Goal: Navigation & Orientation: Find specific page/section

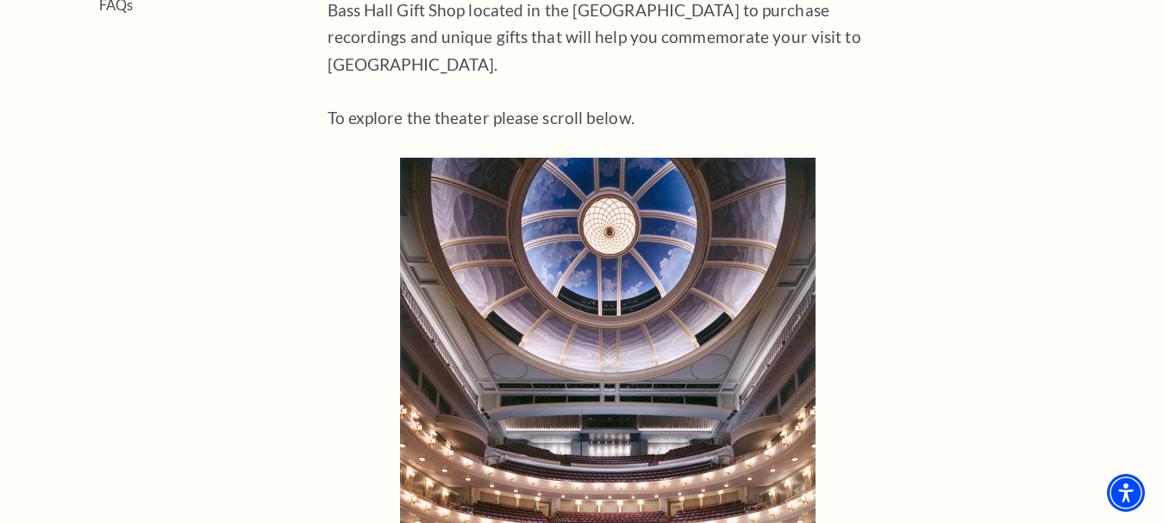
scroll to position [1121, 0]
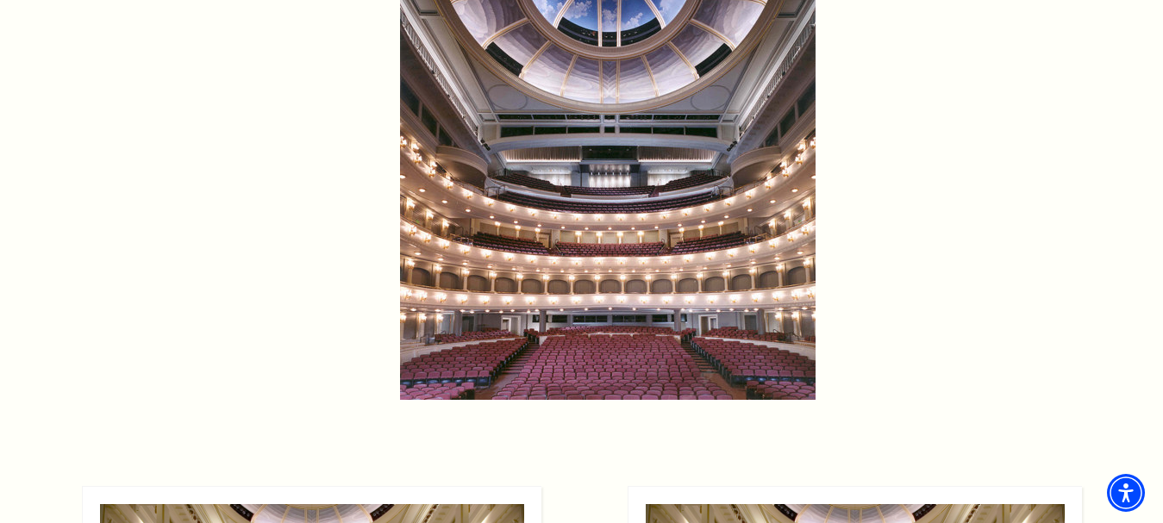
click at [561, 216] on img at bounding box center [608, 144] width 416 height 511
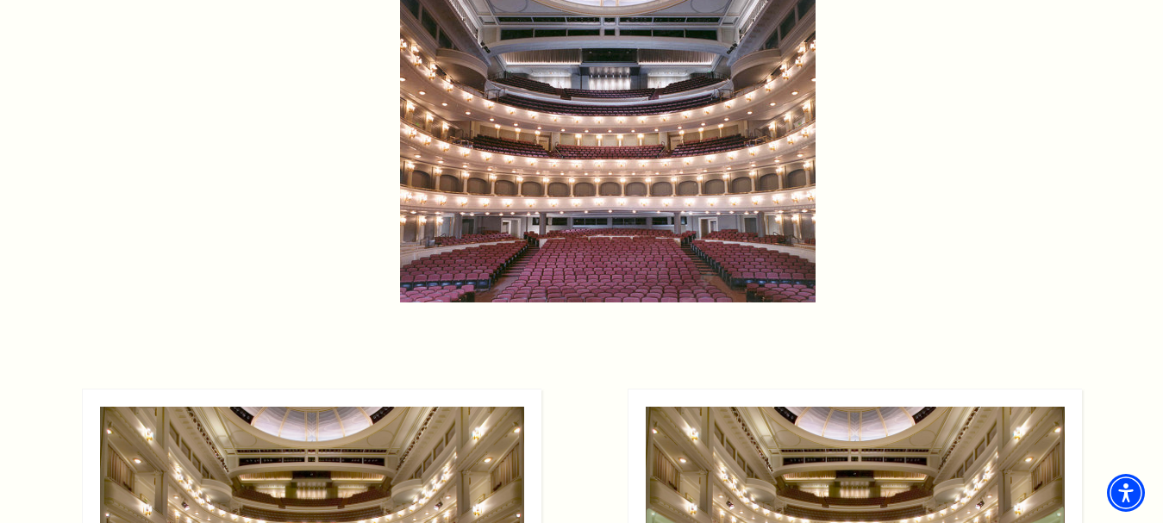
scroll to position [1466, 0]
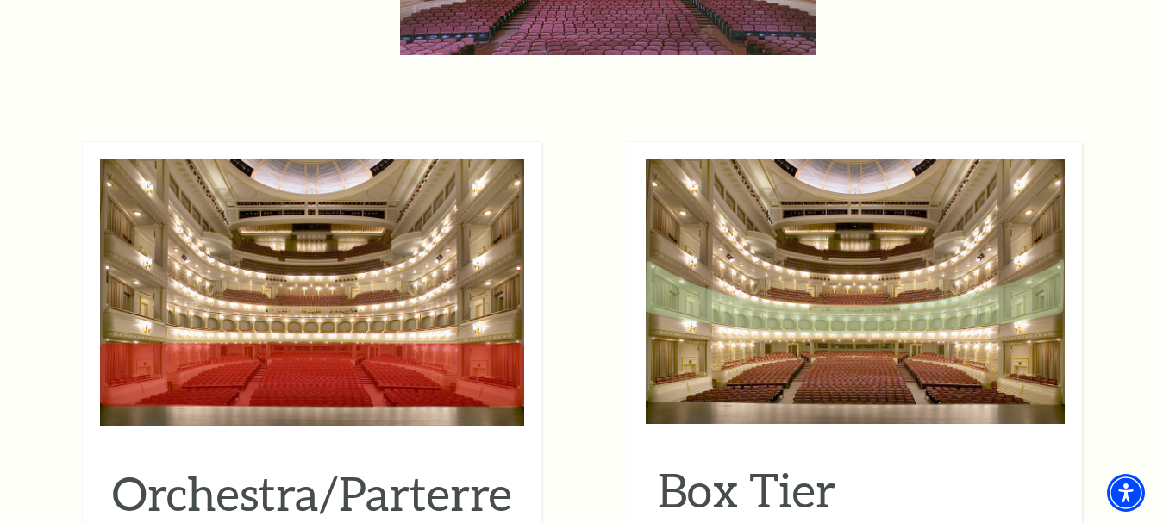
click at [383, 316] on img at bounding box center [312, 293] width 424 height 267
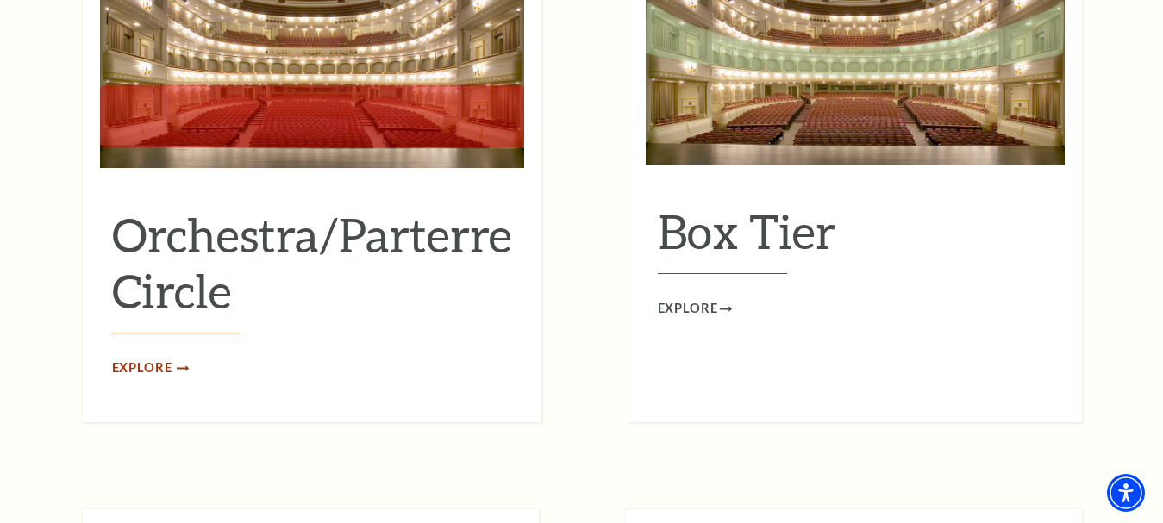
scroll to position [1721, 0]
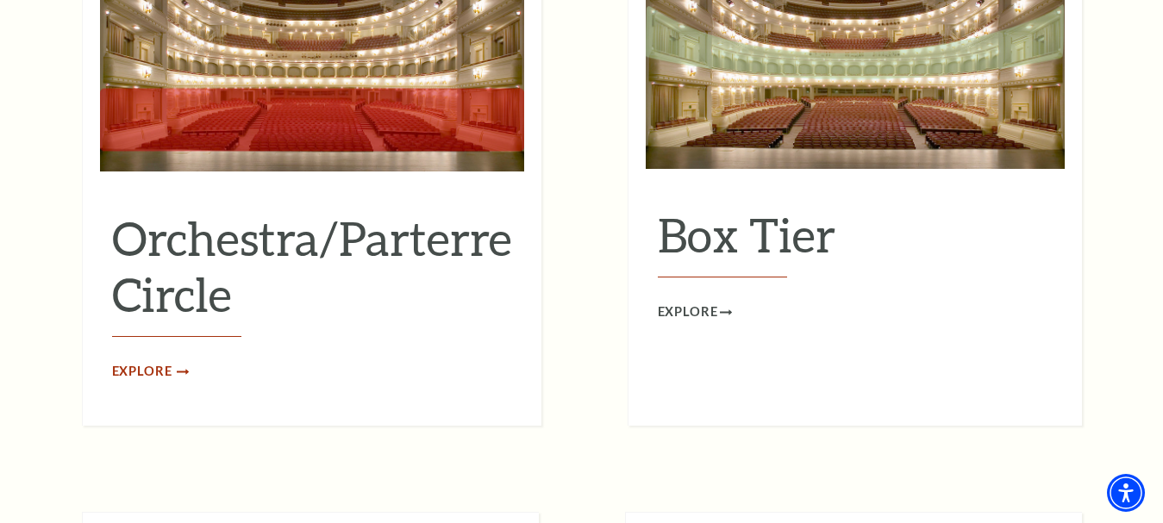
click at [156, 361] on span "Explore" at bounding box center [142, 372] width 60 height 22
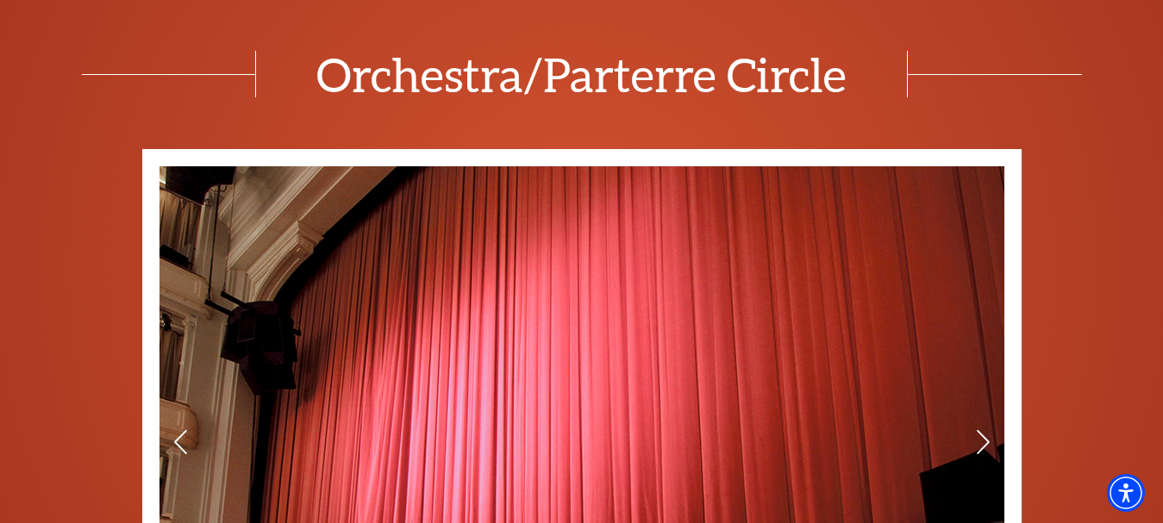
scroll to position [862, 0]
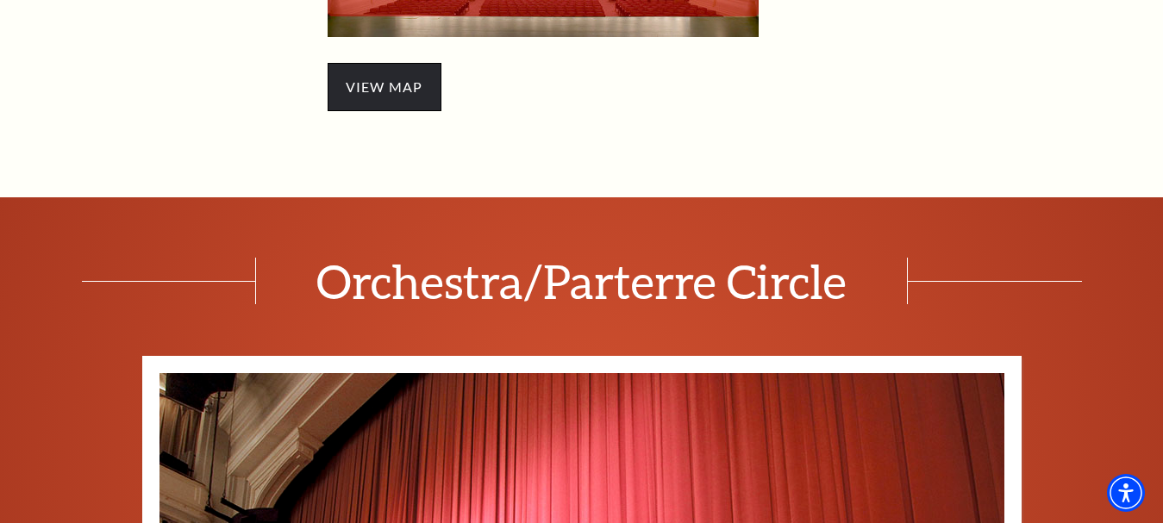
click at [373, 86] on span "view map" at bounding box center [385, 87] width 114 height 48
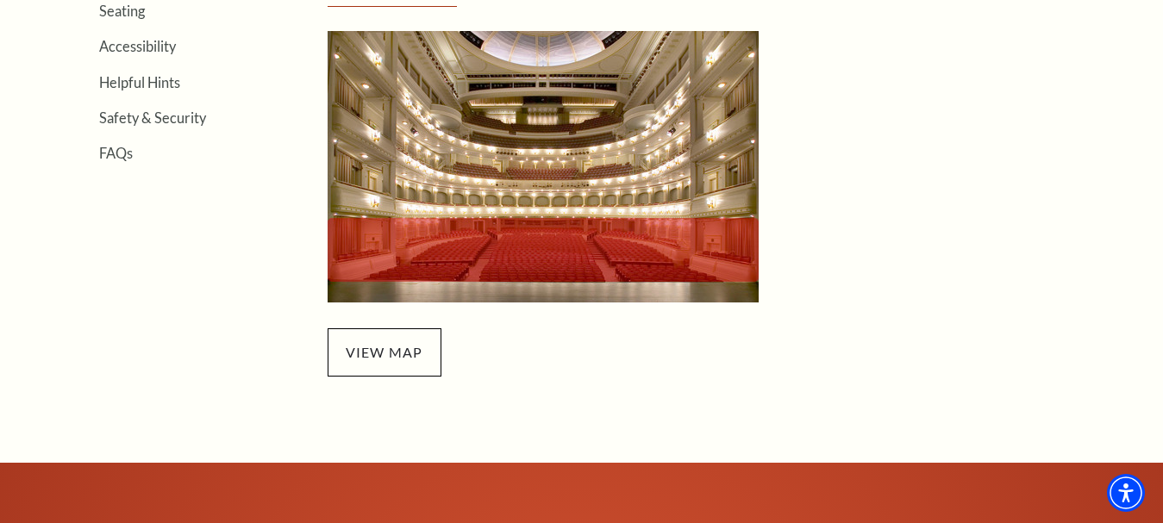
scroll to position [776, 0]
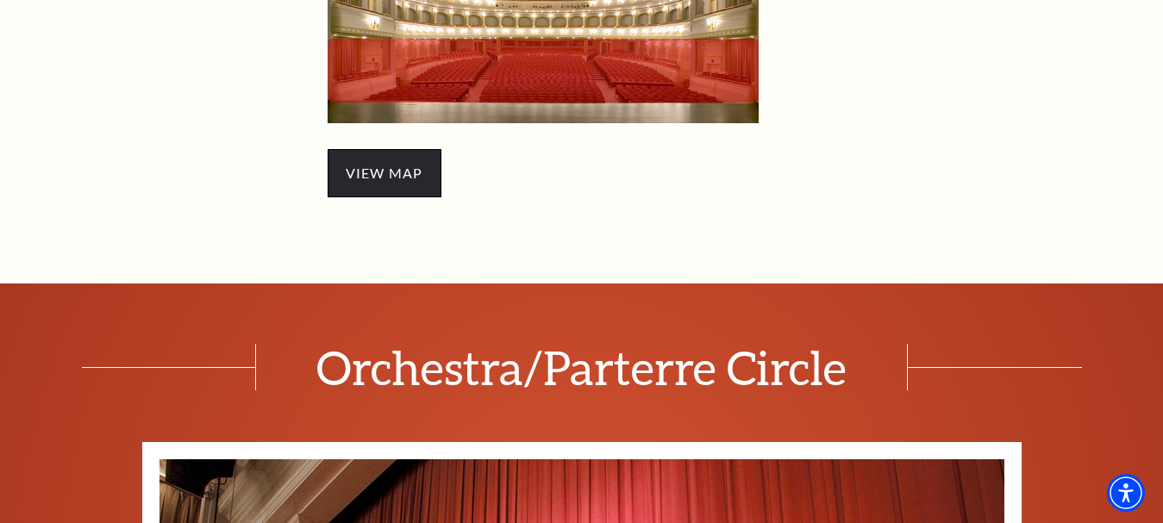
click at [378, 176] on span "view map" at bounding box center [385, 173] width 114 height 48
